Goal: Information Seeking & Learning: Learn about a topic

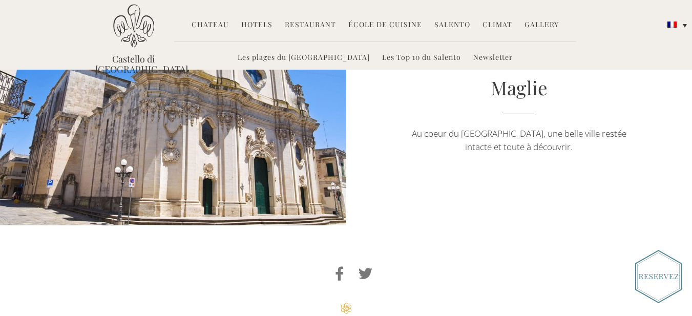
scroll to position [2100, 0]
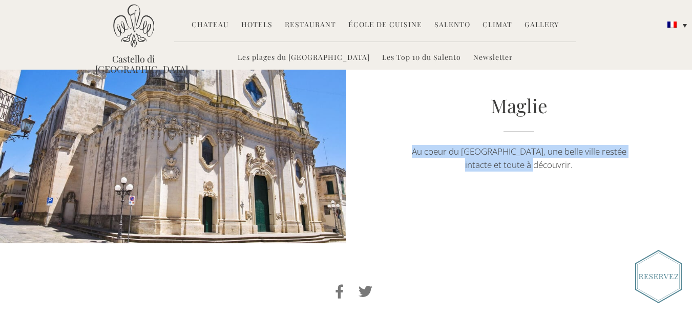
drag, startPoint x: 418, startPoint y: 148, endPoint x: 644, endPoint y: 165, distance: 226.5
click at [644, 165] on div "Maglie Au coeur du Salento, une belle ville restée intacte et toute à découvrir." at bounding box center [519, 136] width 346 height 89
copy span "Au coeur du [GEOGRAPHIC_DATA], une belle ville restée intacte et toute à découv…"
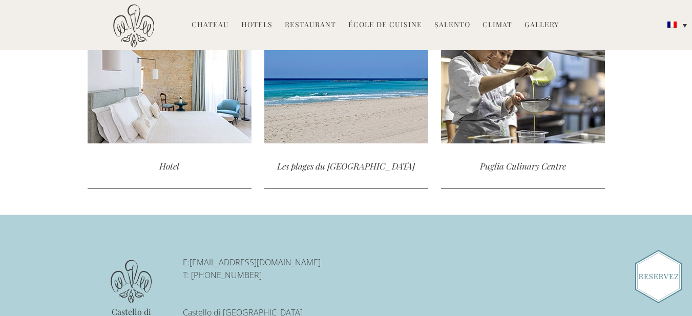
scroll to position [2304, 0]
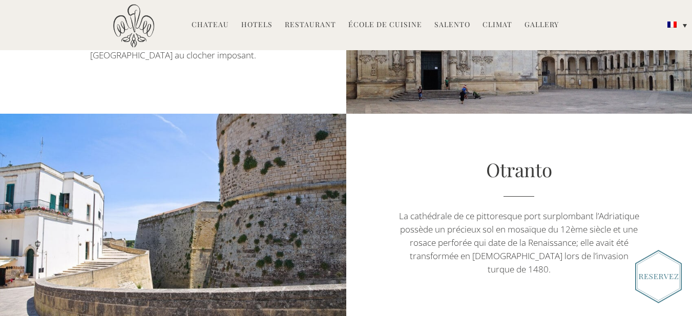
scroll to position [307, 0]
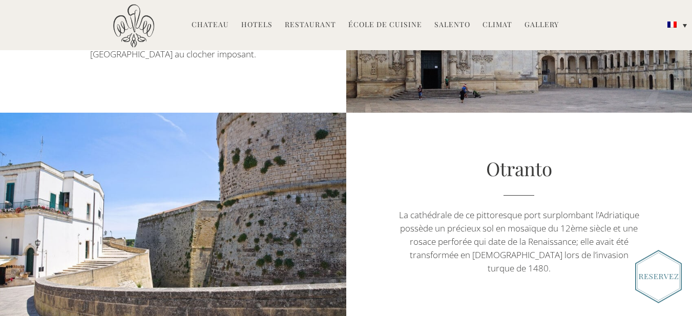
click at [289, 60] on span "La cathédrale de ce pittoresque port surplombant l’Adriatique possède un précie…" at bounding box center [173, 41] width 232 height 38
